Goal: Find specific page/section: Find specific page/section

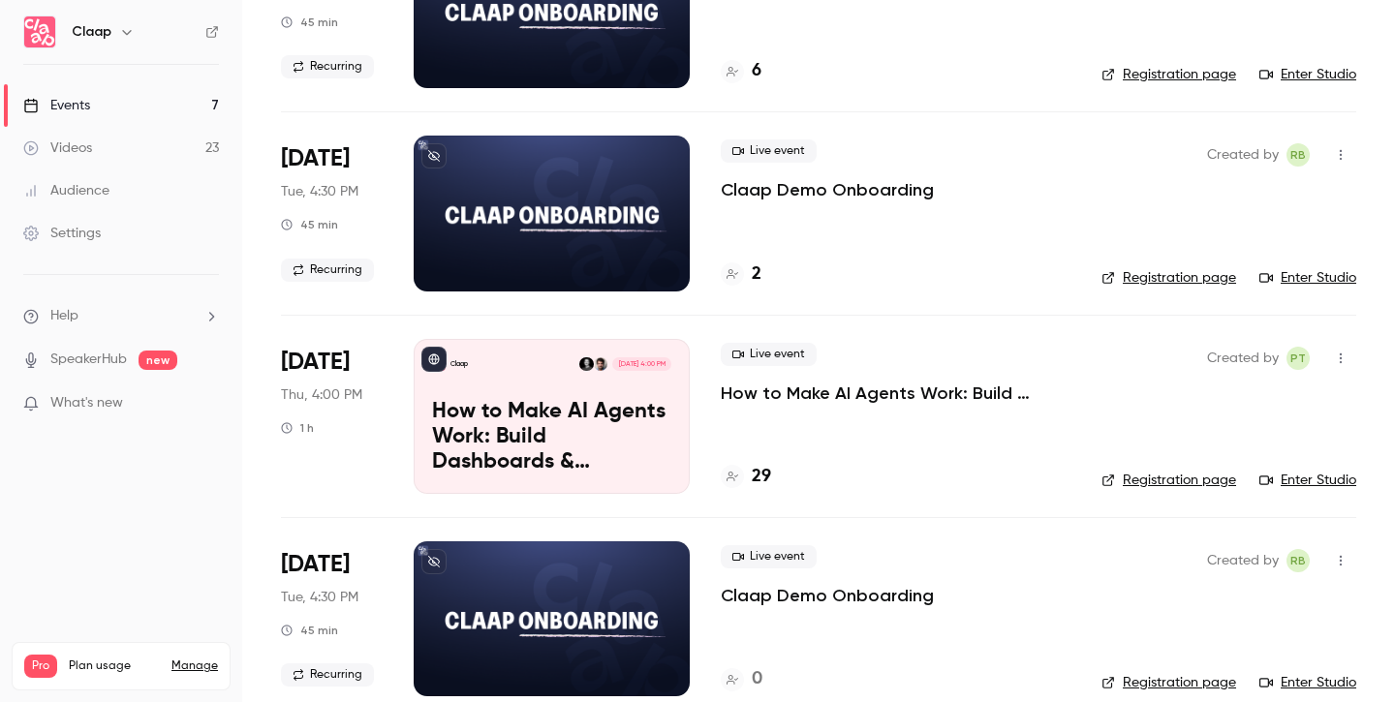
scroll to position [261, 0]
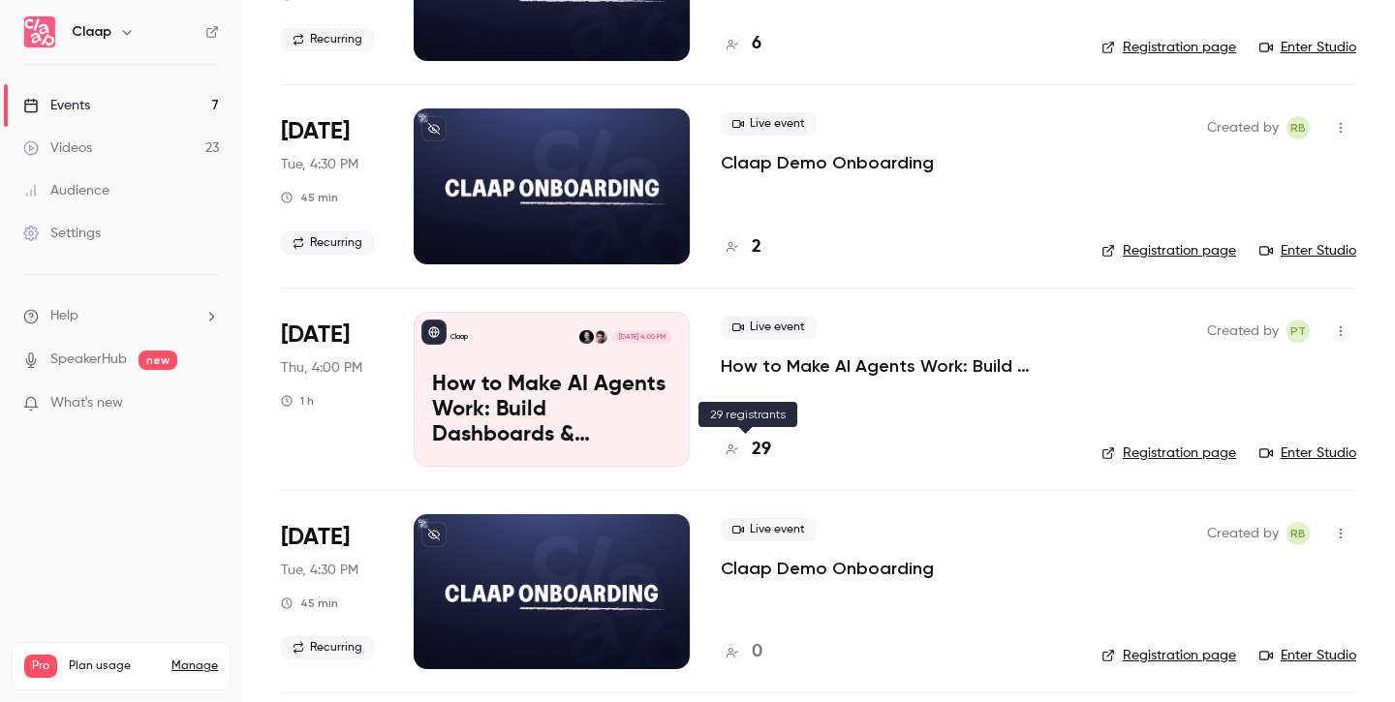
click at [763, 447] on h4 "29" at bounding box center [761, 450] width 19 height 26
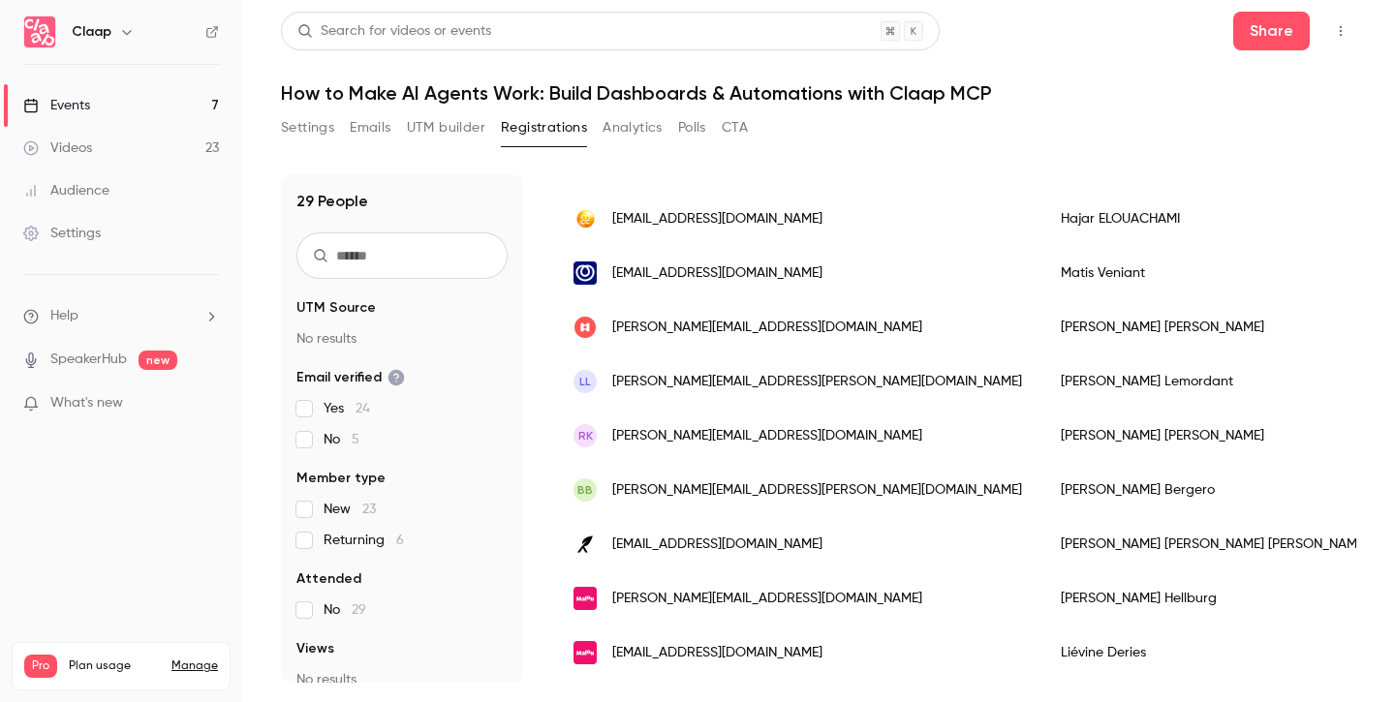
scroll to position [1191, 0]
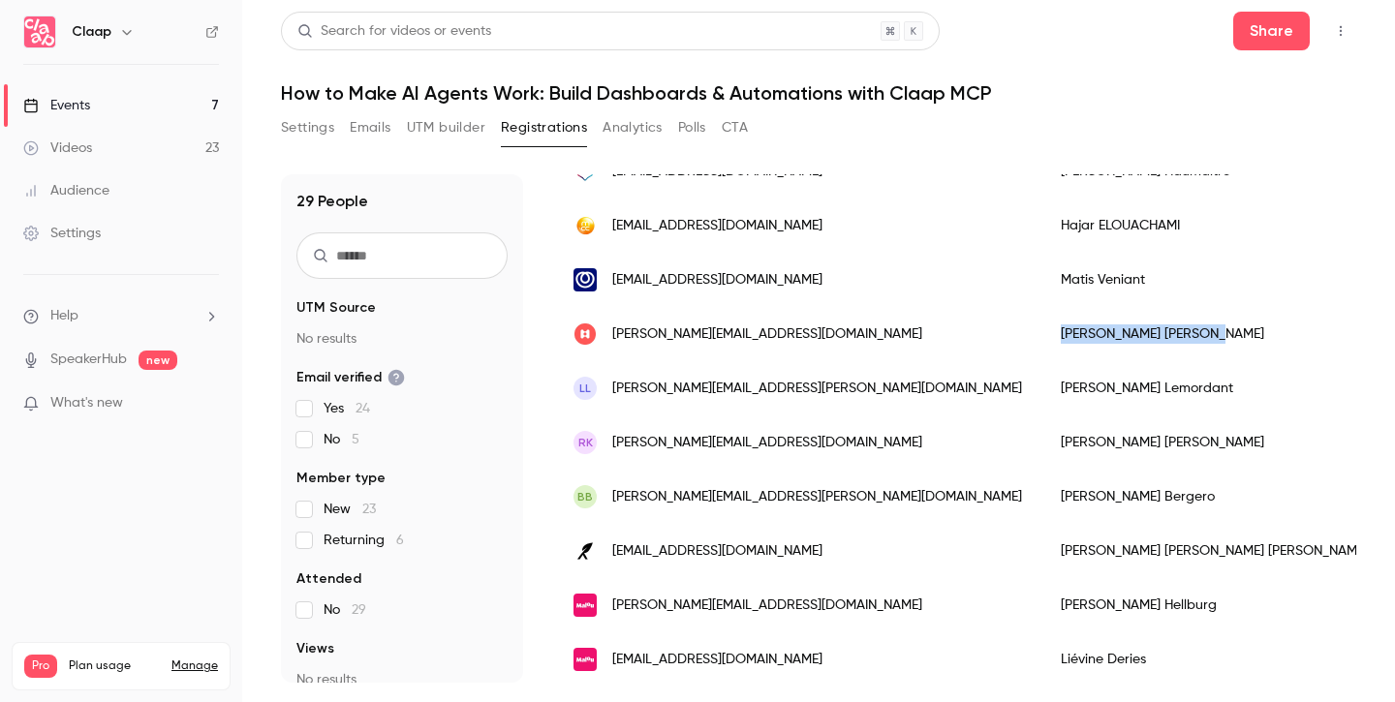
copy div "[PERSON_NAME]"
drag, startPoint x: 1034, startPoint y: 333, endPoint x: 916, endPoint y: 334, distance: 118.2
click at [1041, 334] on div "[PERSON_NAME]" at bounding box center [1214, 334] width 346 height 54
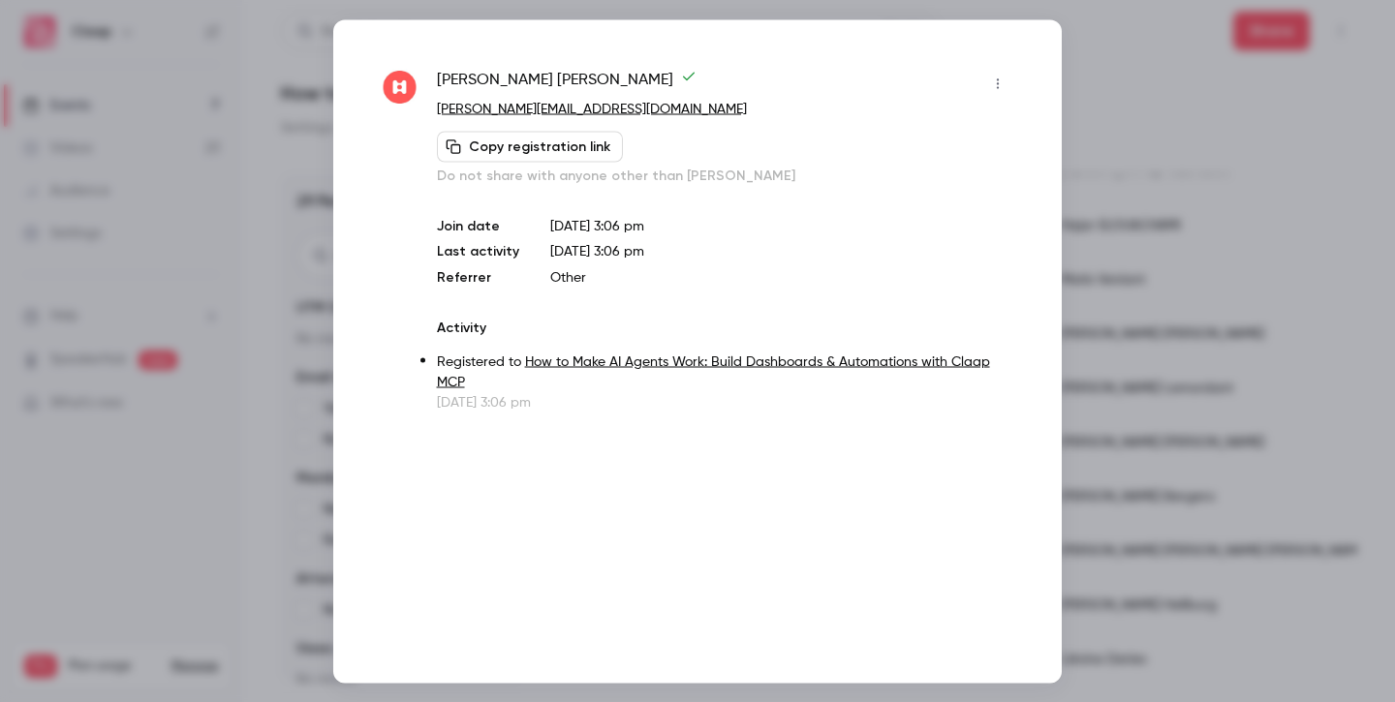
click at [246, 263] on div at bounding box center [697, 351] width 1395 height 702
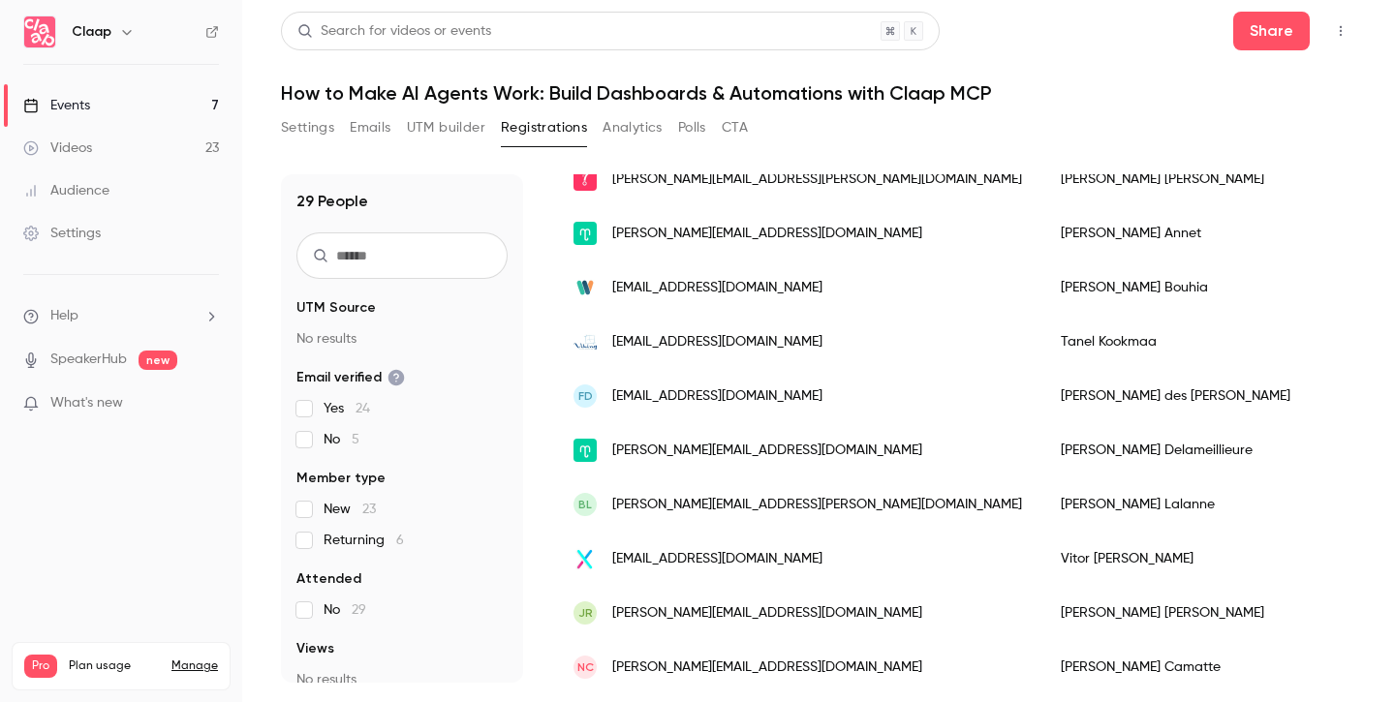
scroll to position [0, 0]
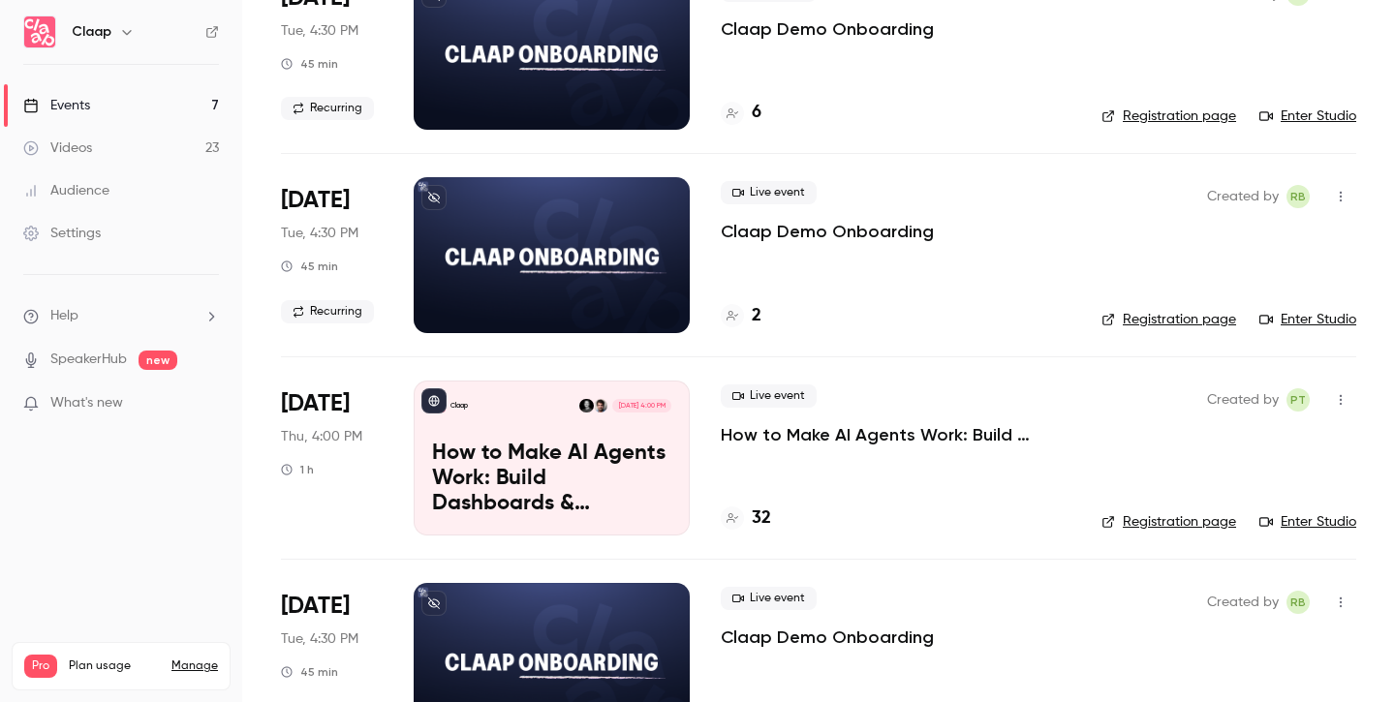
scroll to position [250, 0]
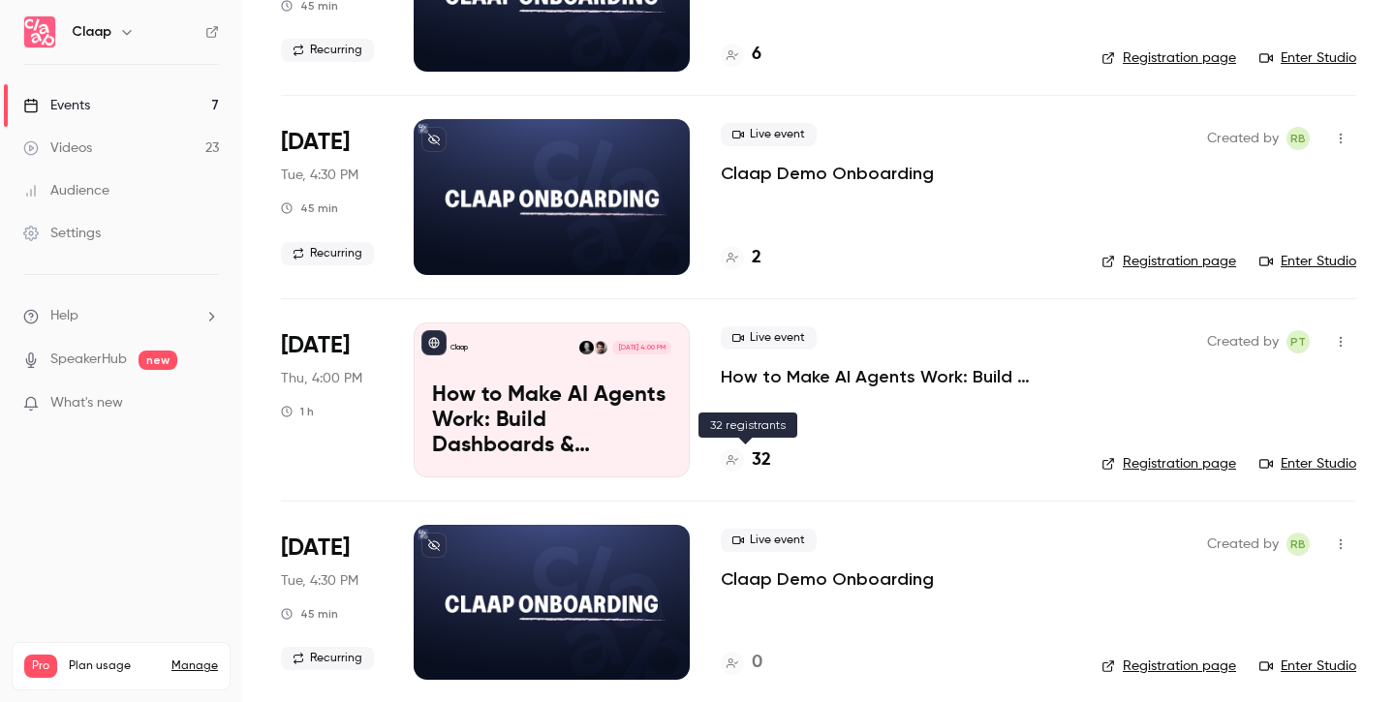
click at [759, 463] on h4 "32" at bounding box center [761, 460] width 19 height 26
